Goal: Check status: Check status

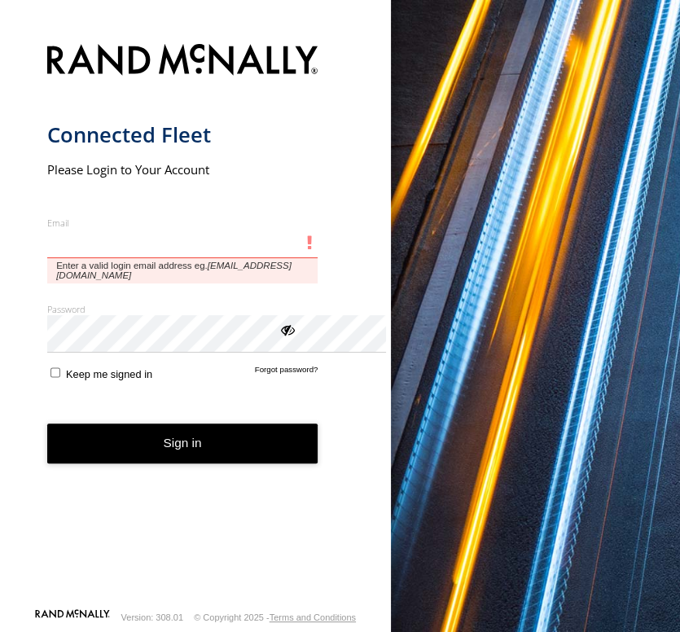
type input "**********"
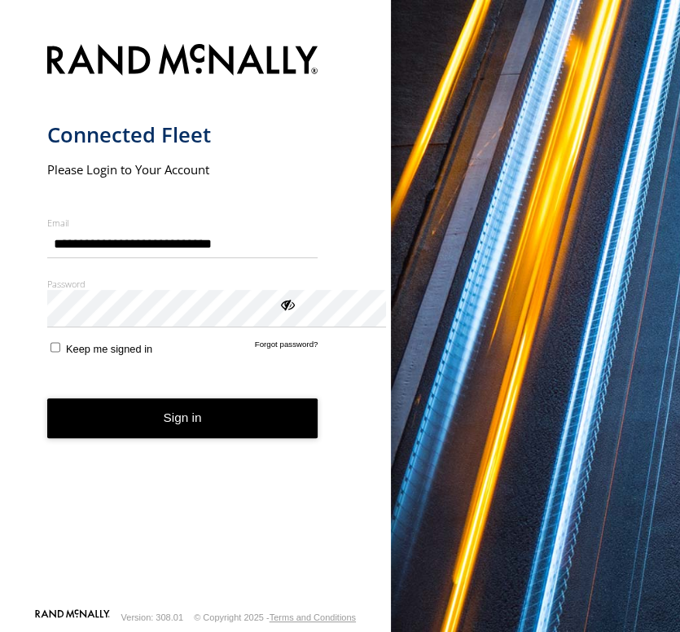
click at [313, 438] on button "Sign in" at bounding box center [182, 418] width 271 height 40
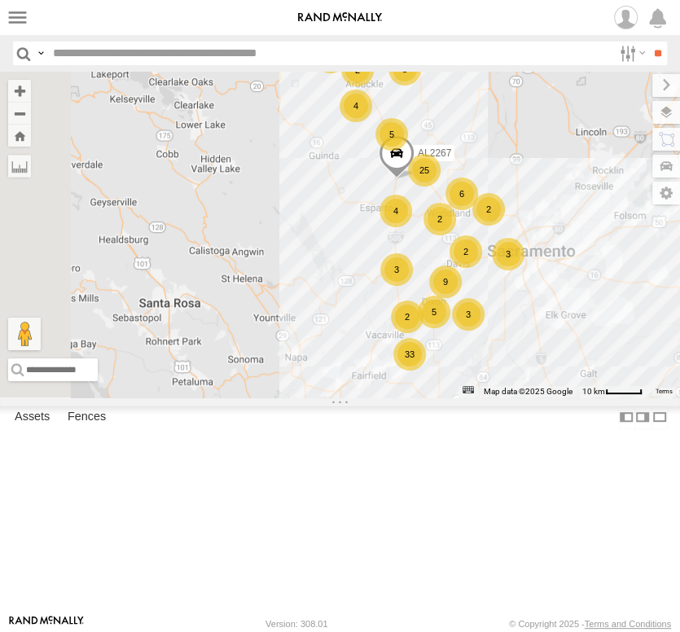
drag, startPoint x: 505, startPoint y: 257, endPoint x: 623, endPoint y: 228, distance: 121.6
click at [630, 227] on div "FRONTLOADER JD344H AL2367 5 5 3 33 4 2 9 5 4 3 25 2 3 6 4 3 4 2 AL2267 2 2" at bounding box center [340, 235] width 680 height 326
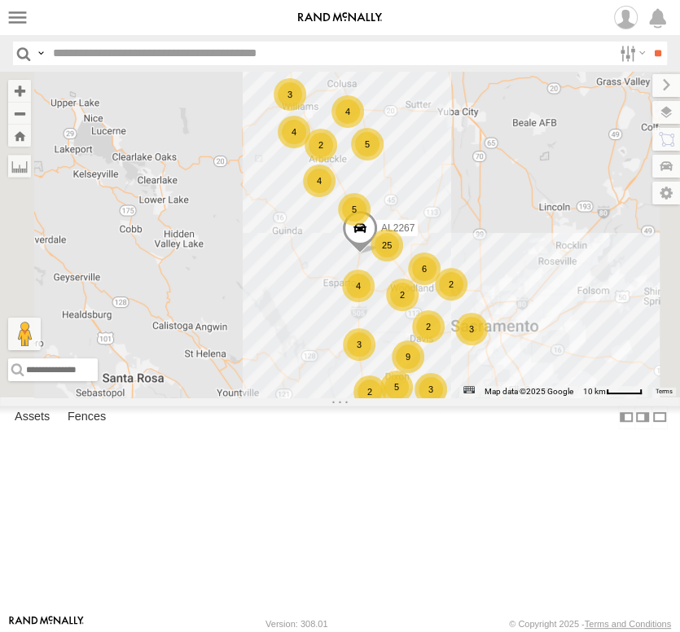
drag, startPoint x: 484, startPoint y: 173, endPoint x: 440, endPoint y: 265, distance: 101.6
click at [440, 265] on div "FRONTLOADER JD344H AL2367 5 5 3 33 4 2 9 5 4 3 25 2 3 6 4 3 4 2 AL2267 2 2" at bounding box center [340, 235] width 680 height 326
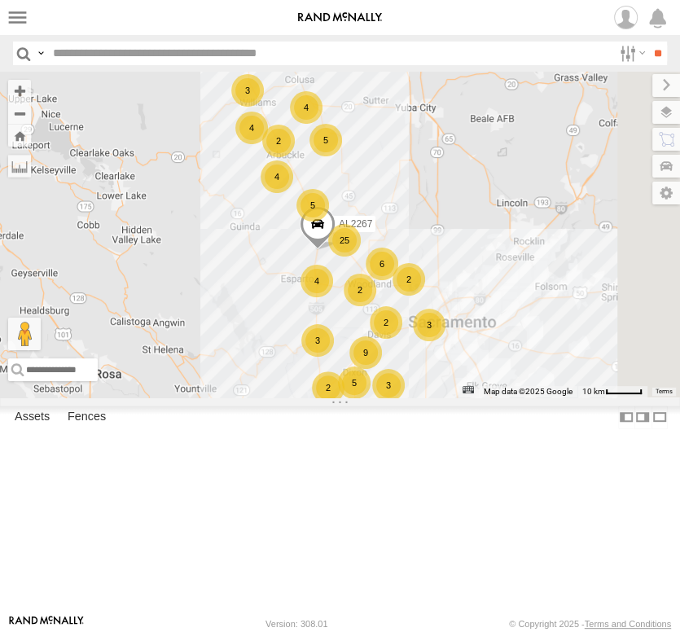
drag, startPoint x: 506, startPoint y: 396, endPoint x: 469, endPoint y: 367, distance: 47.5
click at [469, 367] on div "FRONTLOADER JD344H AL2367 5 5 3 33 4 2 9 5 4 3 25 2 3 6 4 3 4 2 AL2267 2 2 4" at bounding box center [340, 235] width 680 height 326
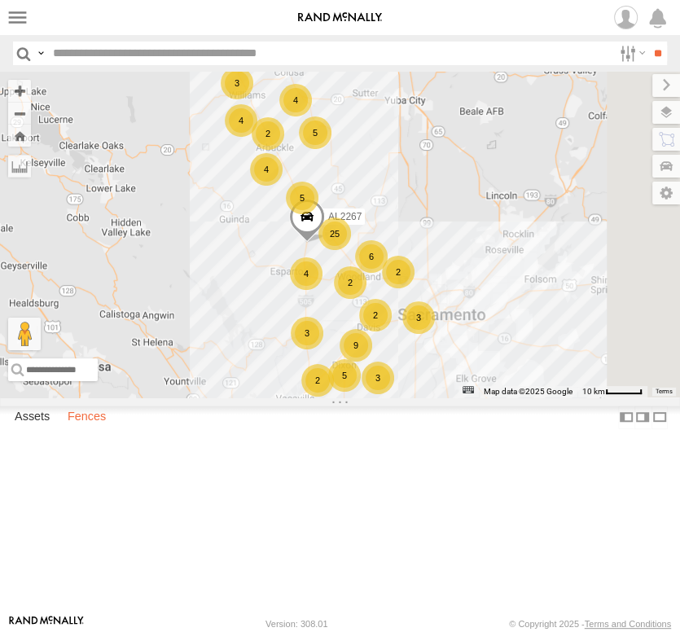
click at [103, 429] on label "Fences" at bounding box center [86, 417] width 55 height 23
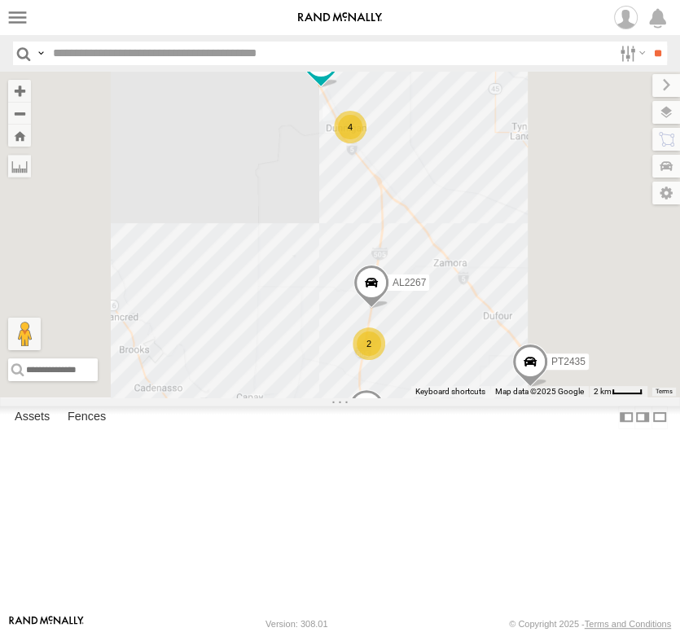
drag, startPoint x: 586, startPoint y: 342, endPoint x: 470, endPoint y: 282, distance: 130.7
click at [475, 285] on div "FRONTLOADER JD344H AL2367 AL2137 AL2328 AL2294 AL2322 PT2435 PT2410 PT2413 4 4 …" at bounding box center [340, 235] width 680 height 326
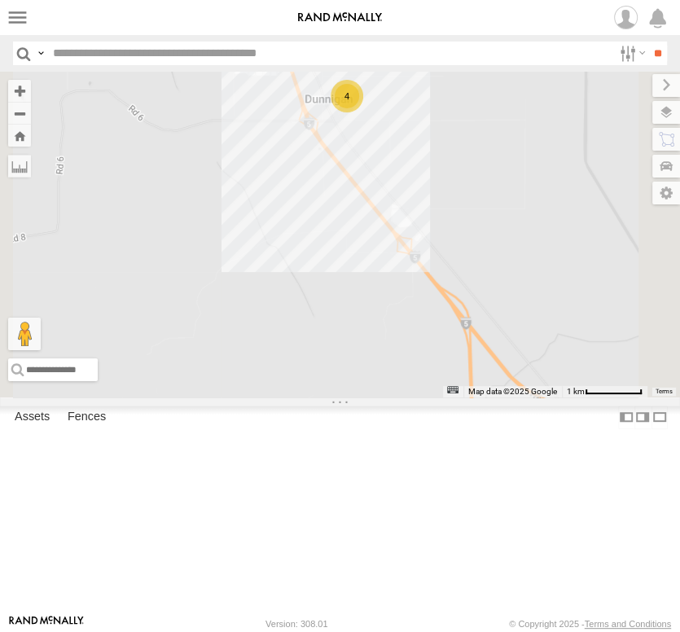
drag, startPoint x: 515, startPoint y: 279, endPoint x: 492, endPoint y: 418, distance: 141.1
click at [492, 397] on div "FRONTLOADER JD344H AL2367 AL2137 AL2328 AL2294 AL2322 PT2435 PT2410 PT2413 PT24…" at bounding box center [340, 235] width 680 height 326
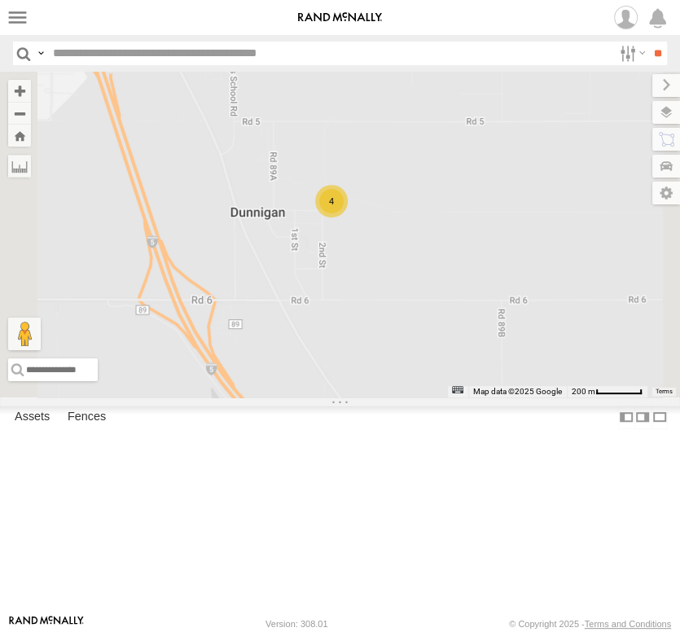
drag, startPoint x: 501, startPoint y: 272, endPoint x: 532, endPoint y: 463, distance: 193.8
click at [535, 397] on div "FRONTLOADER JD344H AL2367 AL2137 AL2328 AL2294 AL2322 PT2435 PT2410 PT2413 PT24…" at bounding box center [340, 235] width 680 height 326
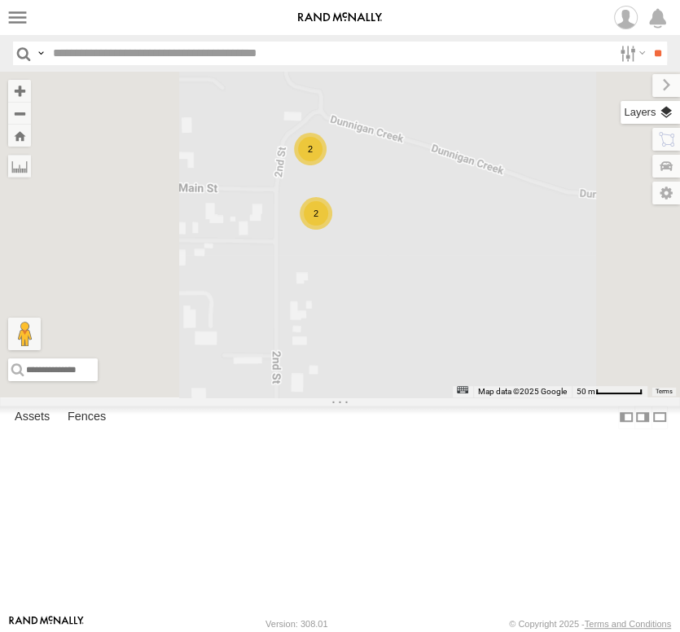
click at [665, 124] on label at bounding box center [649, 112] width 59 height 23
click at [0, 0] on span "Basemaps" at bounding box center [0, 0] width 0 height 0
click at [0, 0] on span "Satellite + Roadmap" at bounding box center [0, 0] width 0 height 0
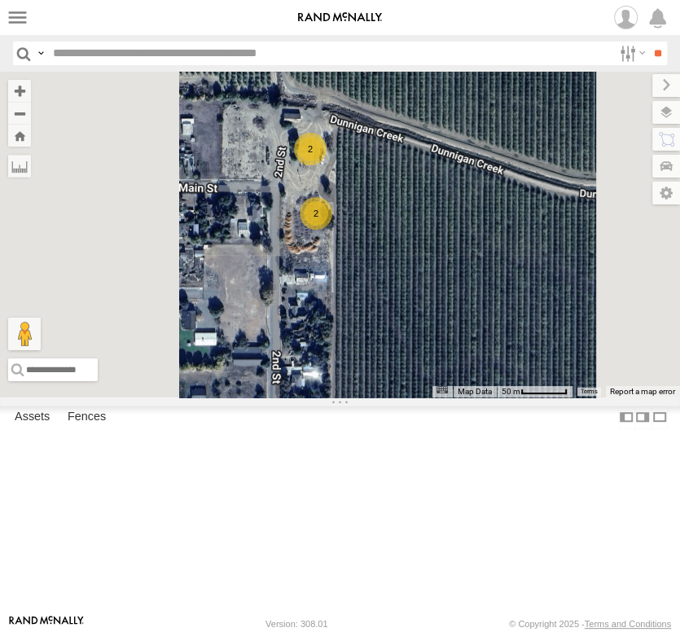
click at [0, 0] on label at bounding box center [0, 0] width 0 height 0
click at [0, 0] on span "Overlays" at bounding box center [0, 0] width 0 height 0
click at [0, 0] on label at bounding box center [0, 0] width 0 height 0
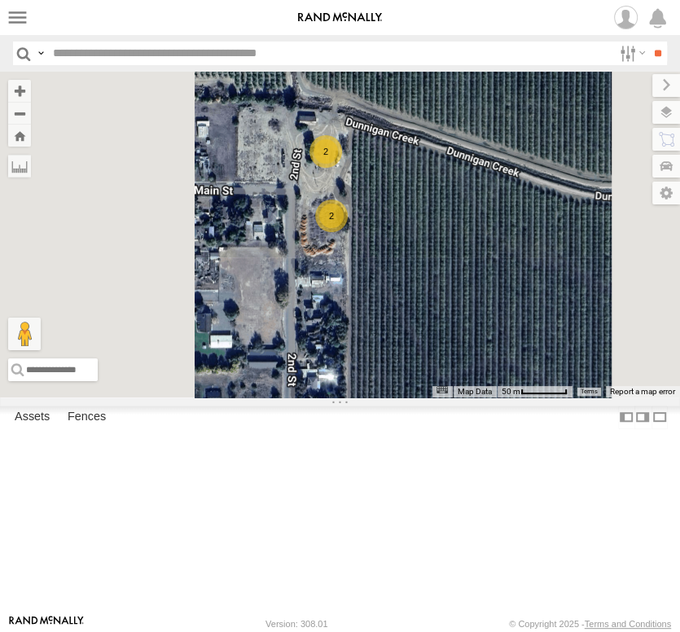
drag, startPoint x: 409, startPoint y: 265, endPoint x: 617, endPoint y: 261, distance: 208.4
click at [622, 266] on div "← Move left → Move right ↑ Move up ↓ Move down + Zoom in - Zoom out Home Jump l…" at bounding box center [340, 235] width 680 height 326
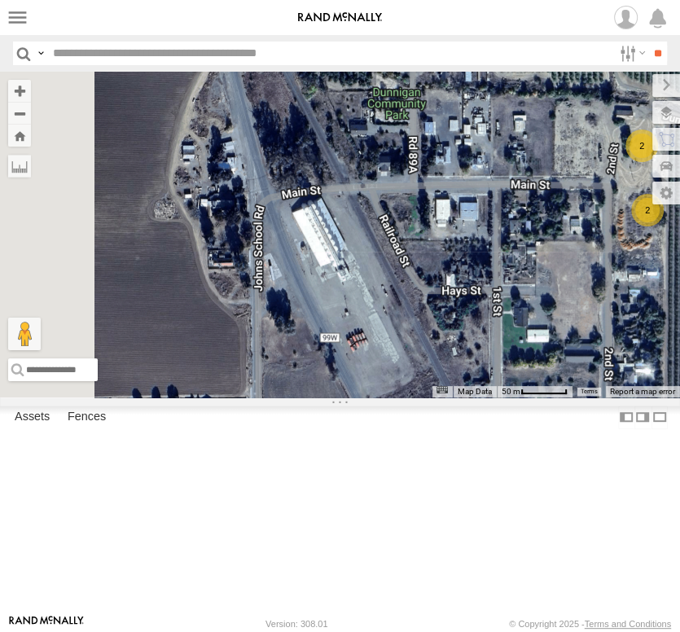
click at [0, 0] on div "Basemaps Roadmap Terrain Satellite Satellite + Roadmap" at bounding box center [0, 0] width 0 height 0
click at [651, 429] on label at bounding box center [659, 417] width 16 height 24
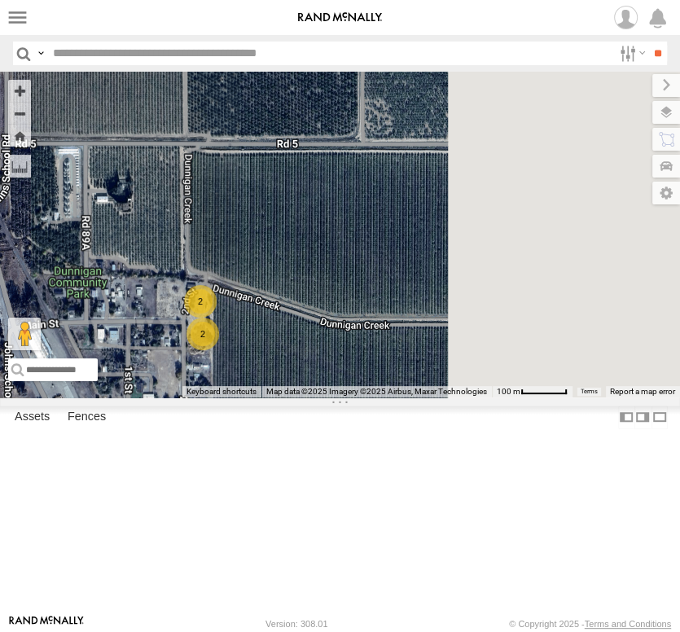
drag, startPoint x: 321, startPoint y: 456, endPoint x: 54, endPoint y: 500, distance: 270.6
click at [54, 397] on div "2 2" at bounding box center [340, 235] width 680 height 326
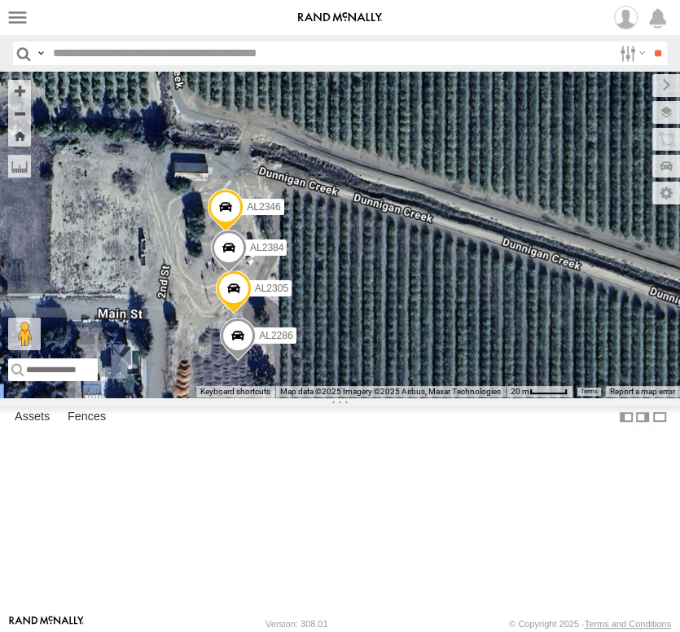
drag, startPoint x: 129, startPoint y: 457, endPoint x: 297, endPoint y: 511, distance: 176.9
click at [297, 397] on div "AL2346 AL2286 AL2305 AL2384" at bounding box center [340, 235] width 680 height 326
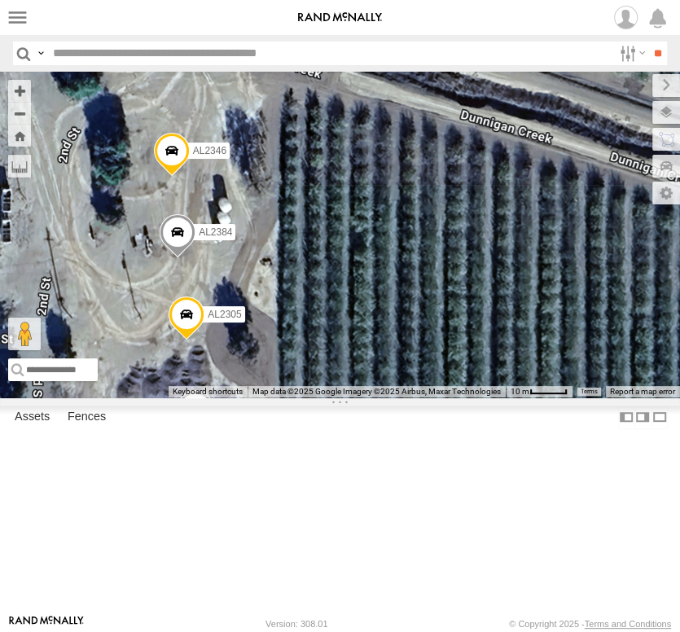
drag, startPoint x: 274, startPoint y: 525, endPoint x: 256, endPoint y: 591, distance: 68.1
click at [256, 397] on div "AL2346 AL2286 AL2305 AL2384" at bounding box center [340, 235] width 680 height 326
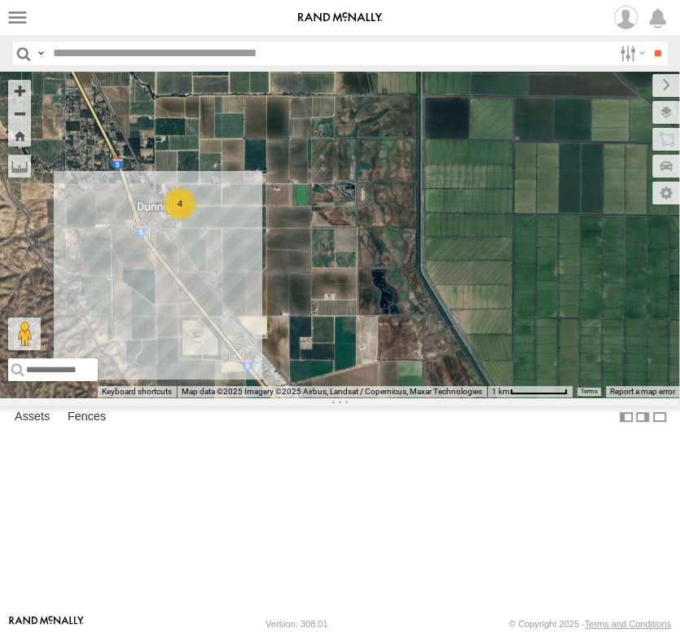
drag, startPoint x: 260, startPoint y: 424, endPoint x: 230, endPoint y: 343, distance: 86.5
click at [234, 351] on div "4 PT2412" at bounding box center [340, 235] width 680 height 326
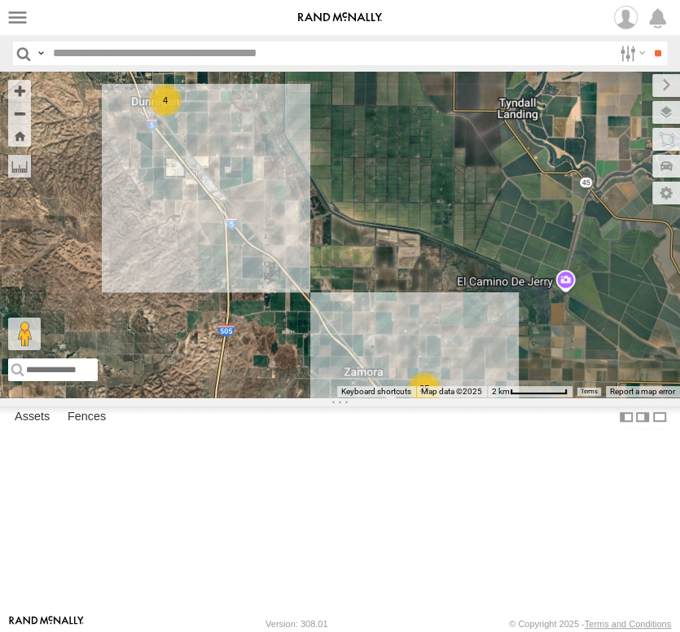
drag, startPoint x: 279, startPoint y: 415, endPoint x: 228, endPoint y: 341, distance: 90.1
click at [261, 374] on div "PT2412 4 25" at bounding box center [340, 235] width 680 height 326
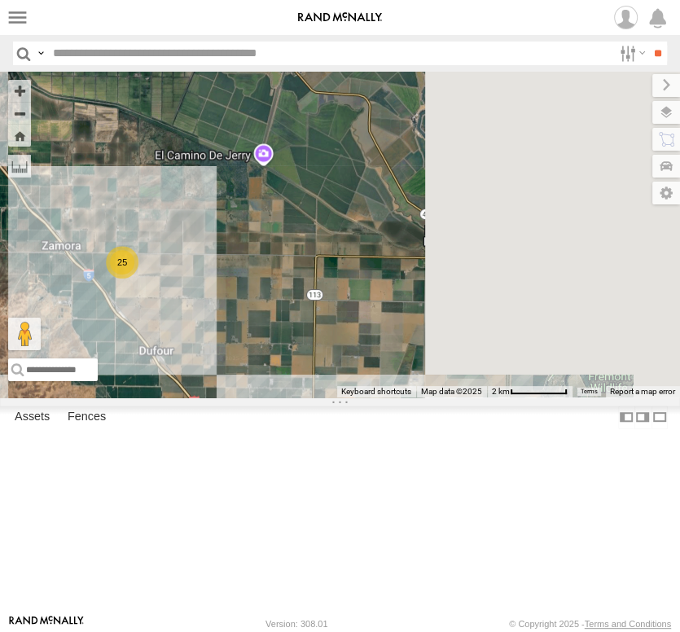
drag, startPoint x: 326, startPoint y: 390, endPoint x: 55, endPoint y: 373, distance: 270.8
click at [55, 373] on div "PT2412 4 25 2 3 PT2435 PT2424" at bounding box center [340, 235] width 680 height 326
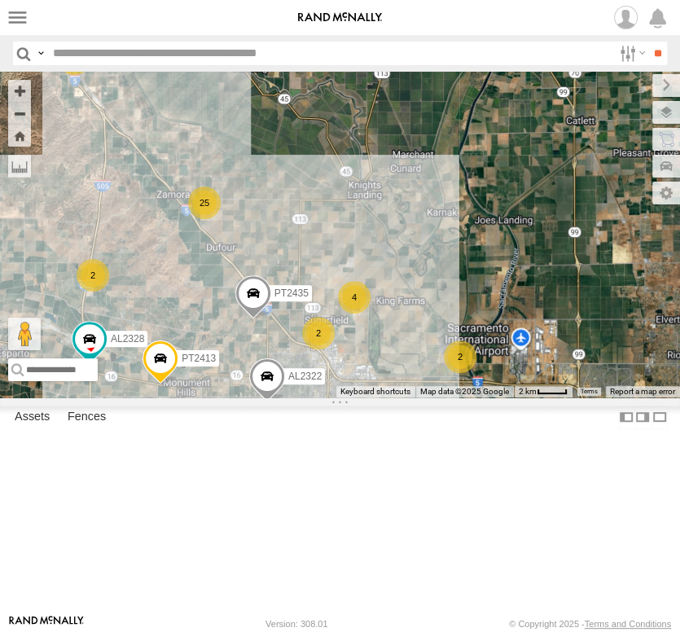
drag, startPoint x: 289, startPoint y: 523, endPoint x: 326, endPoint y: 339, distance: 186.8
click at [326, 346] on div "PT2412 PT2435 4 AL2328 25 2 4 2 AL2322 2 PT2413" at bounding box center [340, 235] width 680 height 326
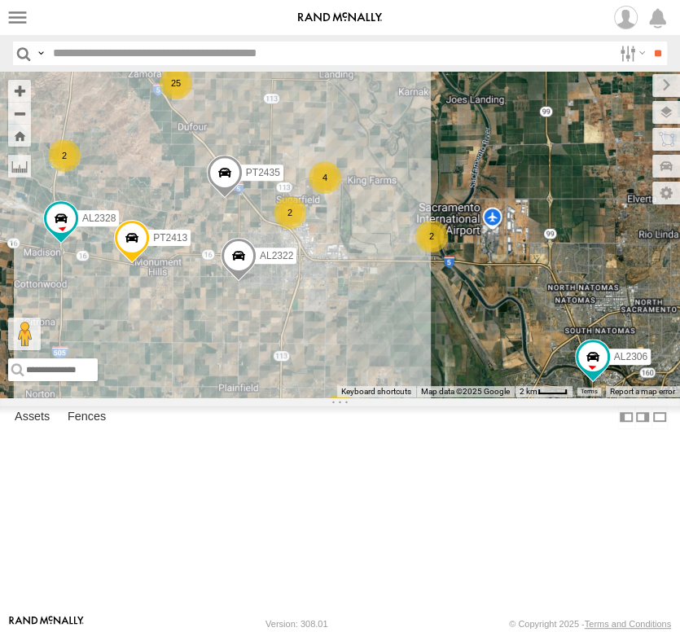
drag, startPoint x: 256, startPoint y: 334, endPoint x: 236, endPoint y: 298, distance: 41.2
click at [239, 299] on div "PT2412 PT2435 4 AL2328 25 2 4 2 AL2322 2 PT2413 2 2 AL2306" at bounding box center [340, 235] width 680 height 326
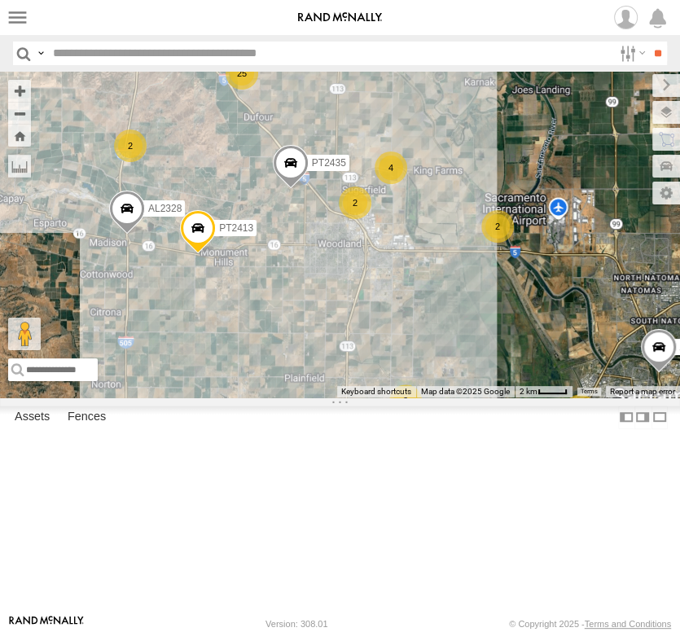
drag, startPoint x: 298, startPoint y: 392, endPoint x: 259, endPoint y: 334, distance: 70.4
click at [261, 335] on div "PT2435 PT2413 4 2 AL2328 25 2 2 4 3 AL2306 2 2" at bounding box center [340, 235] width 680 height 326
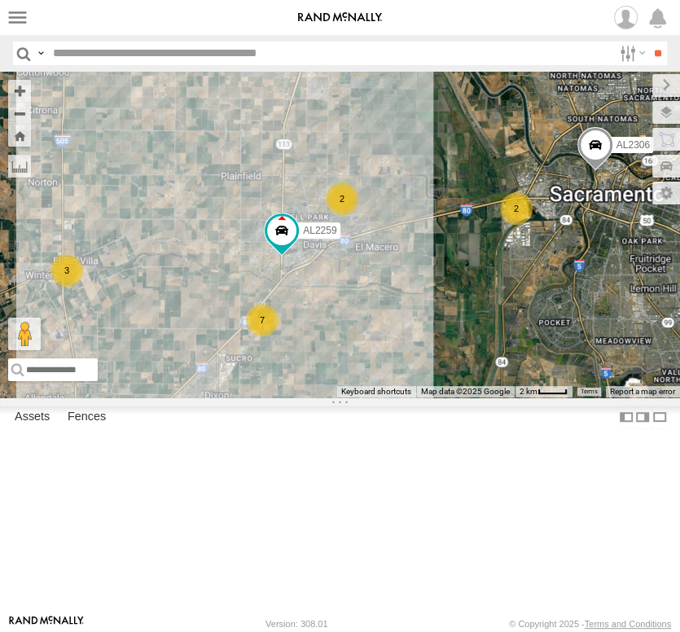
drag, startPoint x: 262, startPoint y: 482, endPoint x: 215, endPoint y: 260, distance: 227.2
click at [215, 260] on div "2 7 AL2328 25 2 2 4 3 AL2306 2 AL2259 PT2435 2 PT2413" at bounding box center [340, 235] width 680 height 326
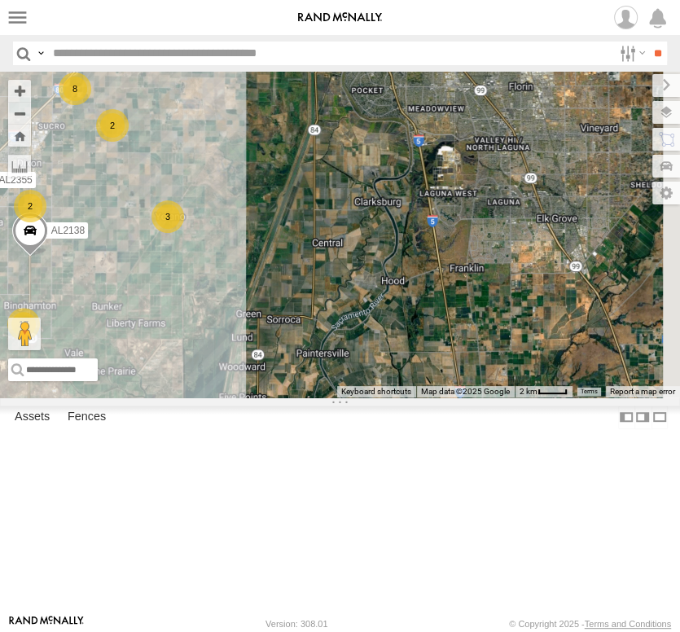
drag, startPoint x: 376, startPoint y: 363, endPoint x: 206, endPoint y: 232, distance: 214.8
click at [206, 232] on div "2 8 AL2328 25 2 2 4 3 AL2306 2 AL2259 PT2435 2 PT2413 15 17 2 2 3 2 AL2355 AL21…" at bounding box center [340, 235] width 680 height 326
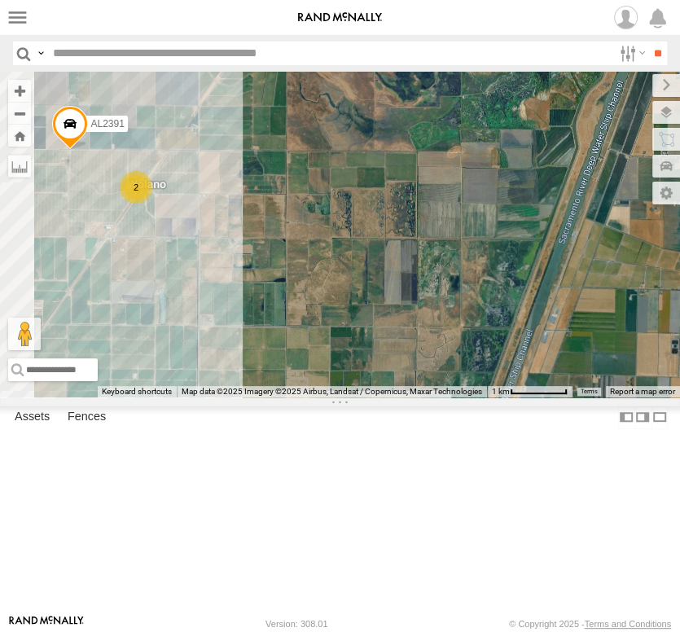
drag, startPoint x: 184, startPoint y: 302, endPoint x: 339, endPoint y: 239, distance: 167.2
click at [339, 239] on div "AL2328 AL2306 AL2259 PT2435 PT2413 AL2355 AL2138 AL2278 AL2391 2" at bounding box center [340, 235] width 680 height 326
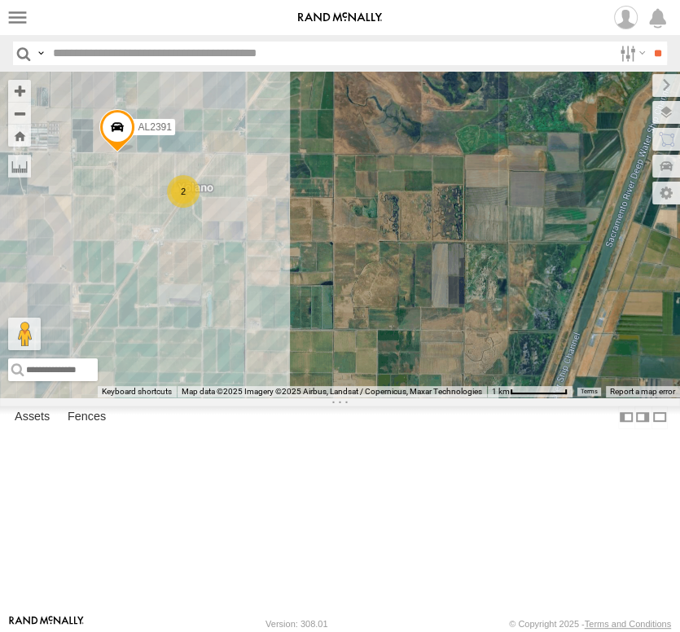
drag, startPoint x: 165, startPoint y: 415, endPoint x: 277, endPoint y: 427, distance: 112.1
click at [277, 397] on div "AL2328 AL2306 AL2259 PT2435 PT2413 AL2355 AL2138 AL2278 AL2391 2" at bounding box center [340, 235] width 680 height 326
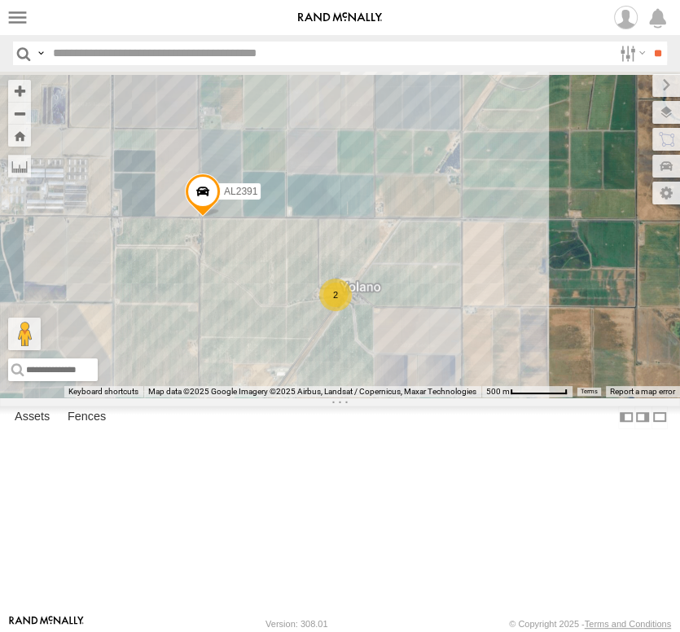
drag, startPoint x: 209, startPoint y: 386, endPoint x: 317, endPoint y: 580, distance: 221.5
click at [317, 397] on div "AL2328 AL2306 AL2259 PT2435 PT2413 AL2355 AL2138 AL2278 AL2391 2" at bounding box center [340, 235] width 680 height 326
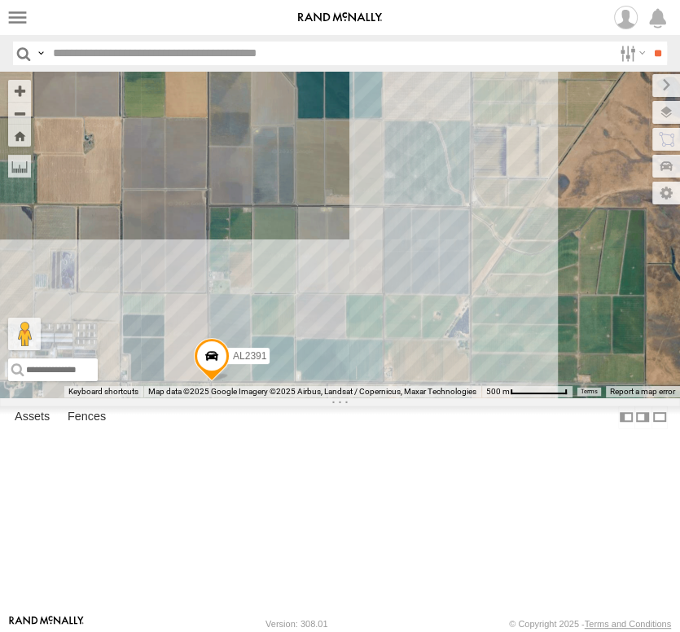
drag, startPoint x: 84, startPoint y: 368, endPoint x: 86, endPoint y: 618, distance: 249.9
click at [86, 619] on body at bounding box center [340, 316] width 680 height 632
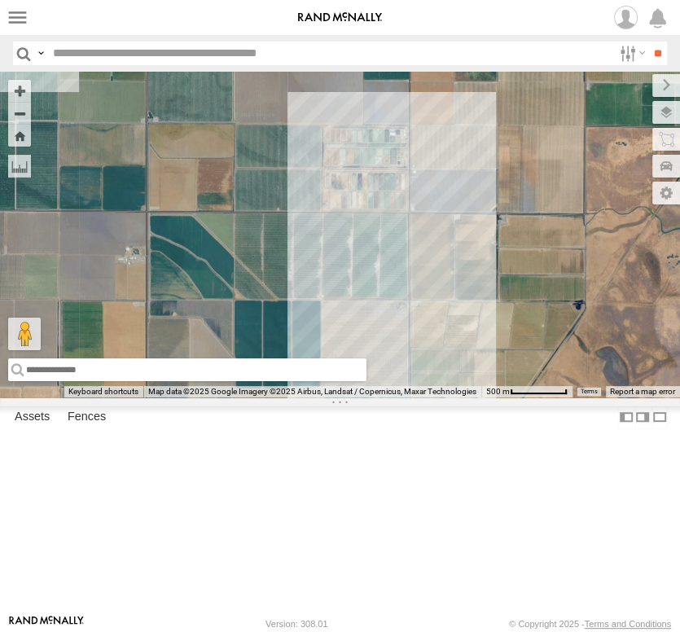
drag, startPoint x: 135, startPoint y: 436, endPoint x: 64, endPoint y: 580, distance: 159.8
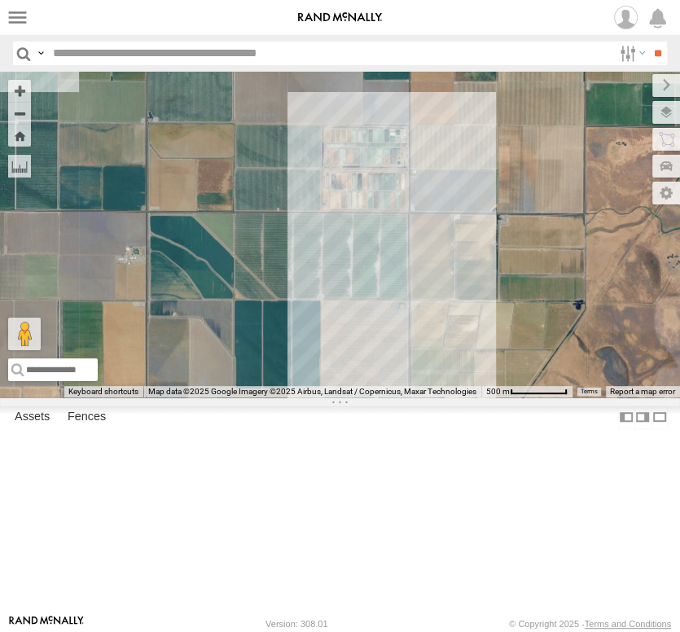
click at [64, 397] on div "AL2328 AL2306 AL2259 PT2435 PT2413 AL2355 AL2138 AL2278 AL2391 2 Keyboard short…" at bounding box center [340, 235] width 680 height 326
drag, startPoint x: 116, startPoint y: 488, endPoint x: 112, endPoint y: 653, distance: 165.3
click at [112, 631] on html at bounding box center [340, 316] width 680 height 632
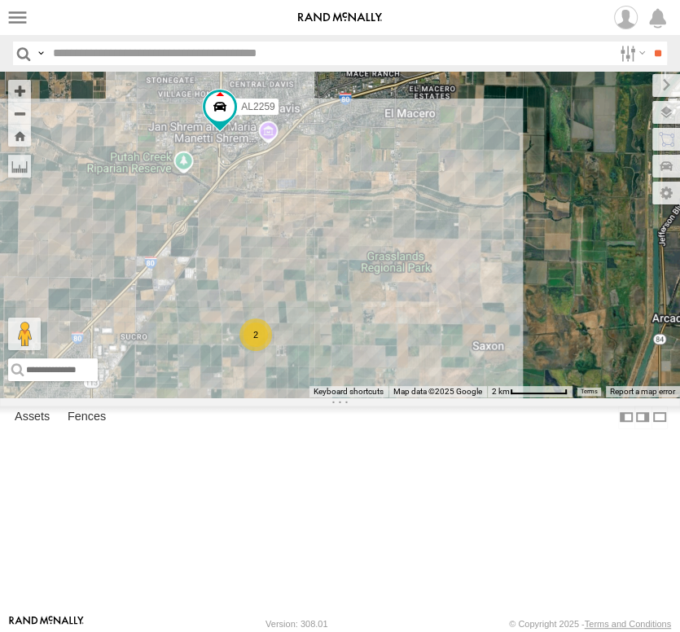
drag, startPoint x: 106, startPoint y: 414, endPoint x: 346, endPoint y: 407, distance: 240.2
click at [346, 397] on div "AL2328 AL2306 AL2259 PT2435 PT2413 AL2355 AL2138 AL2278 AL2391 2 2 2 2" at bounding box center [340, 235] width 680 height 326
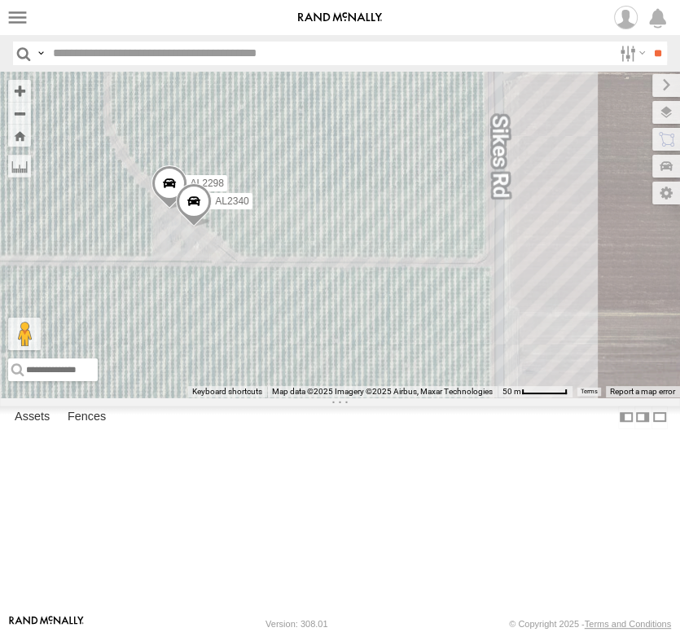
drag, startPoint x: 199, startPoint y: 436, endPoint x: 347, endPoint y: 396, distance: 153.2
click at [347, 396] on div "AL2328 AL2306 AL2259 PT2435 PT2413 AL2355 AL2138 AL2278 AL2391 AL2123 AL2229 AL…" at bounding box center [340, 235] width 680 height 326
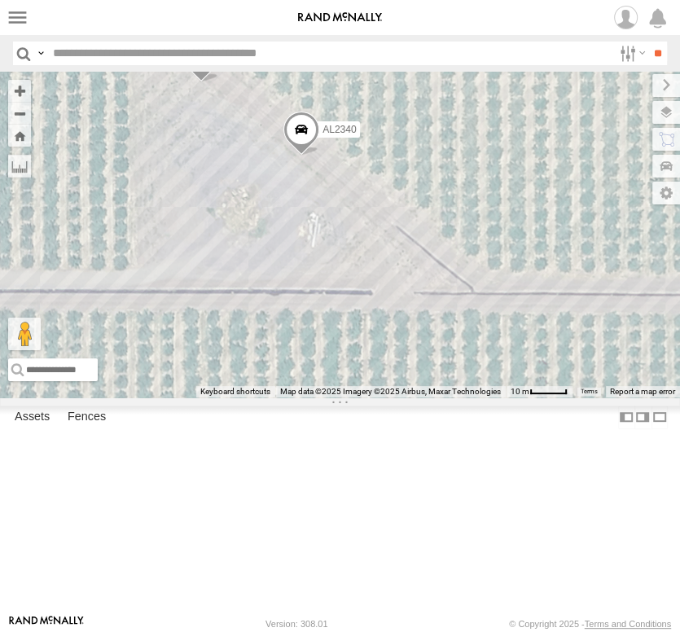
drag, startPoint x: 369, startPoint y: 385, endPoint x: 500, endPoint y: 361, distance: 133.3
click at [500, 361] on div "← Move left → Move right ↑ Move up ↓ Move down + Zoom in - Zoom out Home Jump l…" at bounding box center [340, 235] width 680 height 326
